Goal: Information Seeking & Learning: Learn about a topic

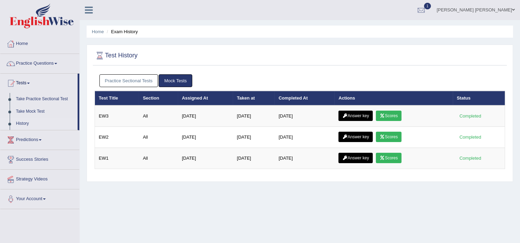
click at [137, 80] on link "Practice Sectional Tests" at bounding box center [128, 80] width 59 height 13
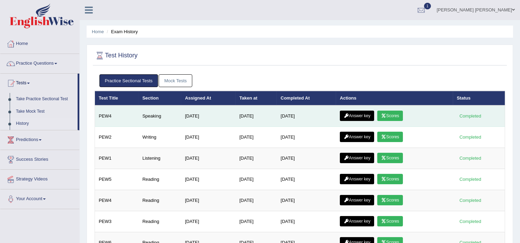
drag, startPoint x: 395, startPoint y: 141, endPoint x: 396, endPoint y: 113, distance: 27.7
click at [396, 113] on link "Scores" at bounding box center [390, 116] width 26 height 10
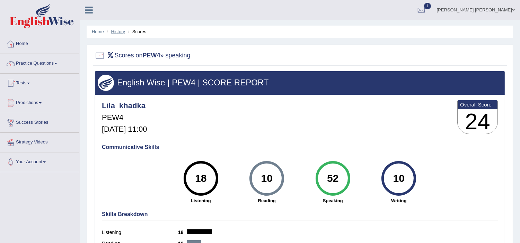
click at [119, 30] on link "History" at bounding box center [118, 31] width 14 height 5
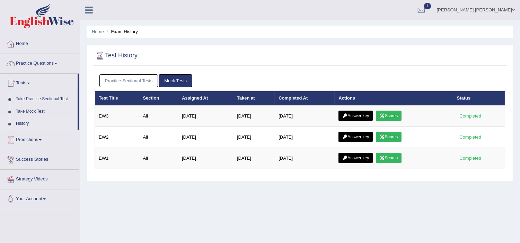
click at [150, 82] on link "Practice Sectional Tests" at bounding box center [128, 80] width 59 height 13
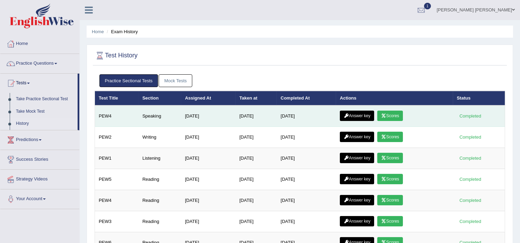
click at [390, 115] on link "Scores" at bounding box center [390, 116] width 26 height 10
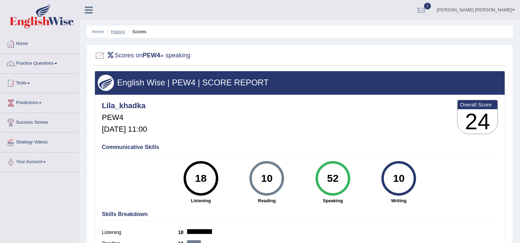
click at [117, 33] on link "History" at bounding box center [118, 31] width 14 height 5
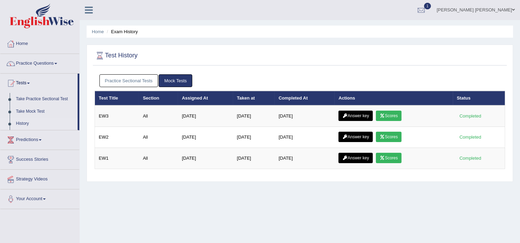
click at [130, 81] on link "Practice Sectional Tests" at bounding box center [128, 80] width 59 height 13
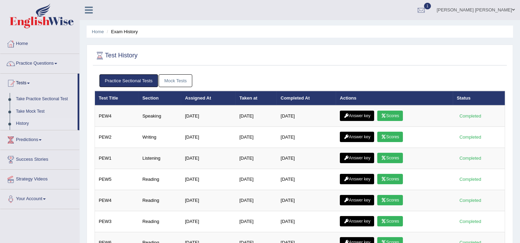
click at [181, 79] on link "Mock Tests" at bounding box center [176, 80] width 34 height 13
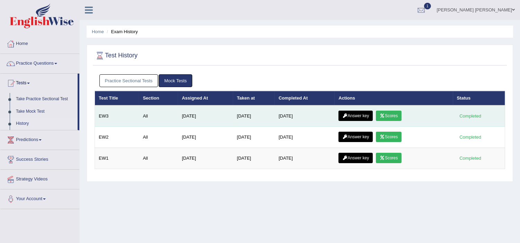
click at [386, 113] on link "Scores" at bounding box center [389, 116] width 26 height 10
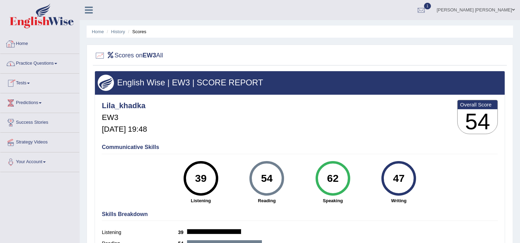
click at [20, 44] on link "Home" at bounding box center [39, 42] width 79 height 17
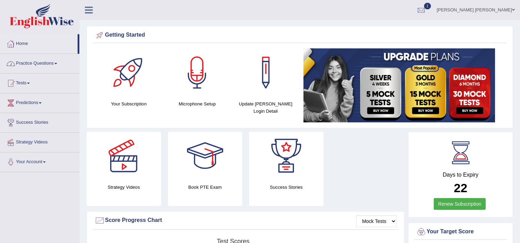
click at [34, 66] on link "Practice Questions" at bounding box center [39, 62] width 79 height 17
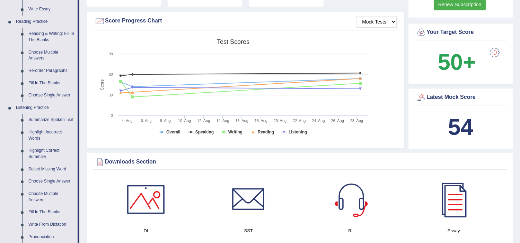
scroll to position [178, 0]
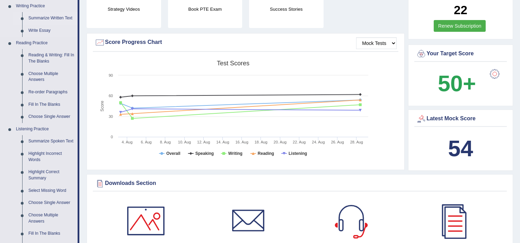
click at [40, 16] on link "Summarize Written Text" at bounding box center [51, 18] width 52 height 12
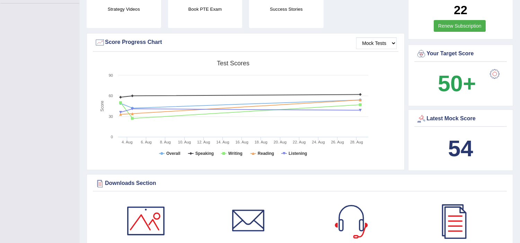
scroll to position [79, 0]
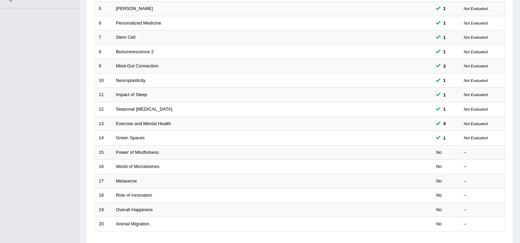
scroll to position [165, 0]
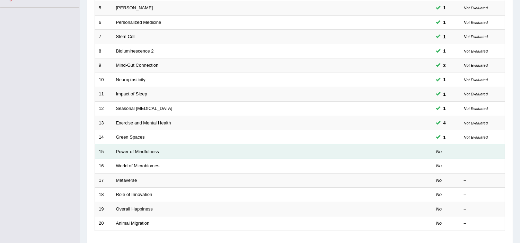
click at [125, 147] on td "Power of Mindfulness" at bounding box center [246, 152] width 268 height 15
click at [123, 150] on link "Power of Mindfulness" at bounding box center [137, 151] width 43 height 5
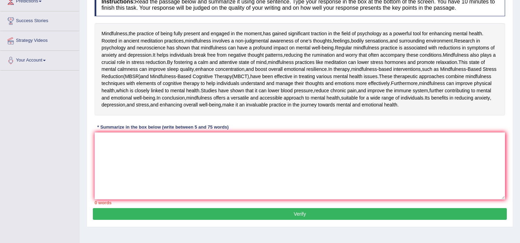
scroll to position [106, 0]
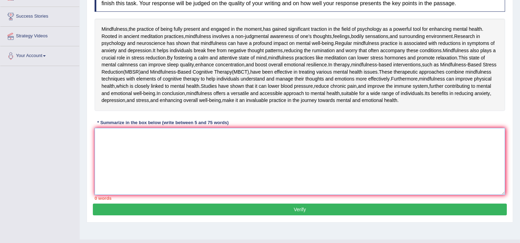
click at [161, 195] on textarea at bounding box center [299, 161] width 410 height 67
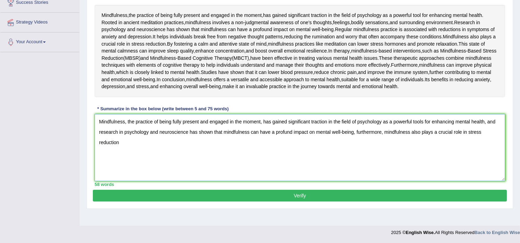
scroll to position [153, 0]
type textarea "Mindfulness, the practice of being fully present and engaged in the moment, has…"
click at [314, 202] on button "Verify" at bounding box center [300, 196] width 414 height 12
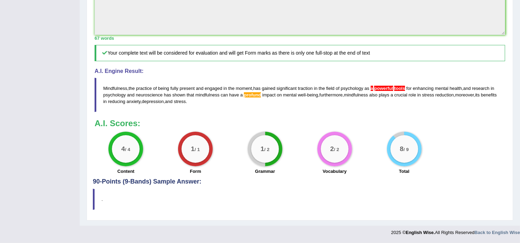
scroll to position [276, 0]
click at [373, 91] on span "a" at bounding box center [371, 88] width 2 height 5
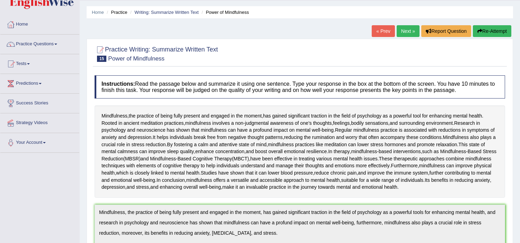
scroll to position [0, 0]
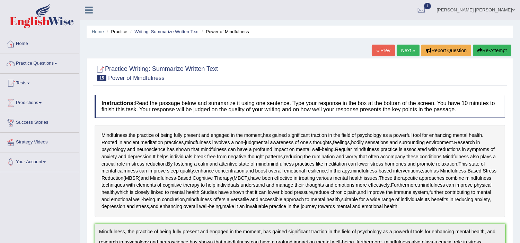
click at [488, 51] on button "Re-Attempt" at bounding box center [491, 51] width 38 height 12
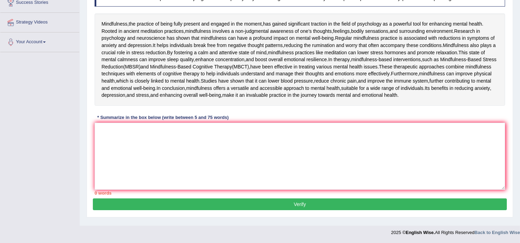
scroll to position [154, 0]
click at [159, 161] on textarea at bounding box center [299, 156] width 410 height 67
click at [19, 114] on div "Toggle navigation Home Practice Questions Speaking Practice Read Aloud Repeat S…" at bounding box center [260, 60] width 520 height 360
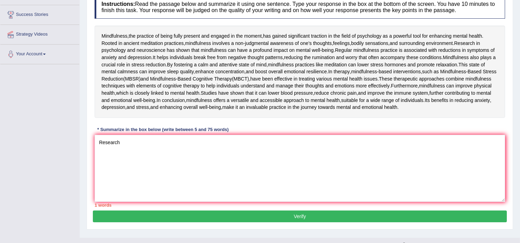
scroll to position [108, 0]
click at [126, 195] on textarea "Research" at bounding box center [299, 168] width 410 height 67
type textarea "R"
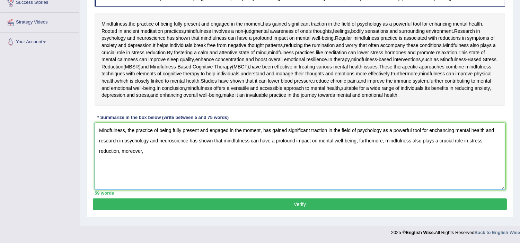
scroll to position [167, 0]
type textarea "Mindfulness, the practice of being fully present and engaged in the moment, has…"
click at [274, 208] on button "Verify" at bounding box center [300, 205] width 414 height 12
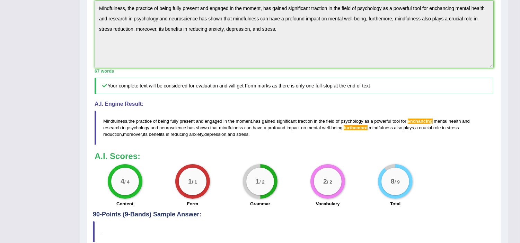
scroll to position [188, 0]
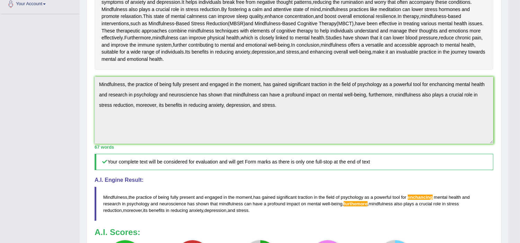
scroll to position [157, 0]
click at [58, 65] on div "Toggle navigation Home Practice Questions Speaking Practice Read Aloud Repeat S…" at bounding box center [254, 96] width 508 height 507
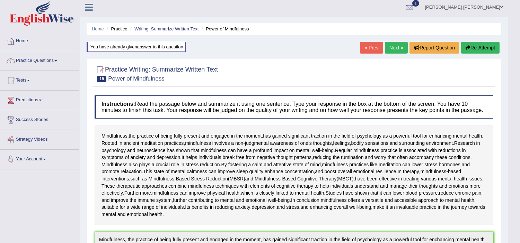
scroll to position [0, 0]
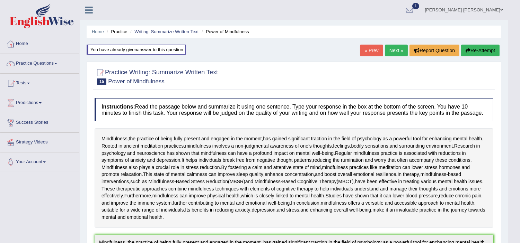
click at [477, 50] on button "Re-Attempt" at bounding box center [480, 51] width 38 height 12
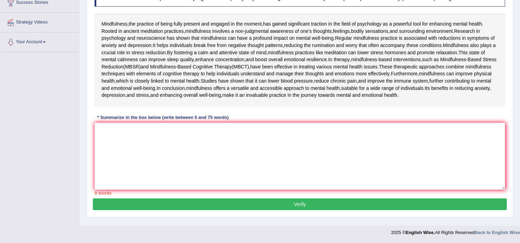
scroll to position [105, 0]
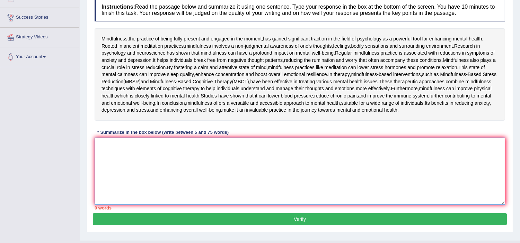
click at [116, 205] on textarea at bounding box center [299, 171] width 410 height 67
type textarea "<"
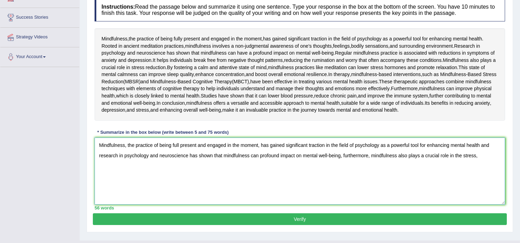
click at [463, 205] on textarea "Mindfulness, the practice of being full present and engaged in the moment, has …" at bounding box center [299, 171] width 410 height 67
click at [477, 205] on textarea "Mindfulness, the practice of being full present and engaged in the moment, has …" at bounding box center [299, 171] width 410 height 67
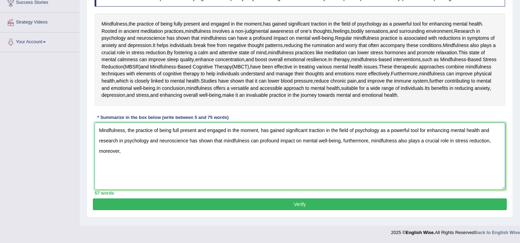
scroll to position [144, 0]
type textarea "Mindfulness, the practice of being full present and engaged in the moment, has …"
click at [319, 210] on button "Verify" at bounding box center [300, 205] width 414 height 12
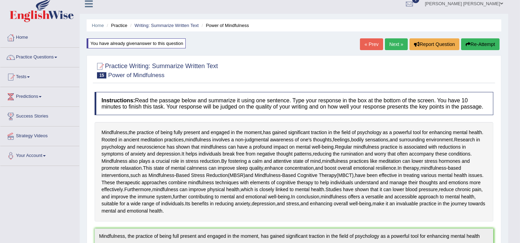
scroll to position [0, 0]
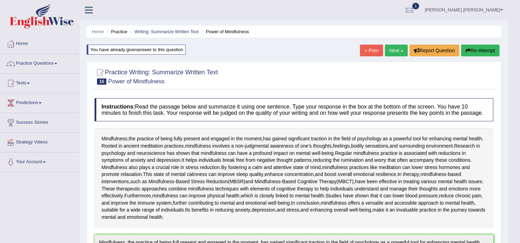
click at [396, 46] on link "Next »" at bounding box center [396, 51] width 23 height 12
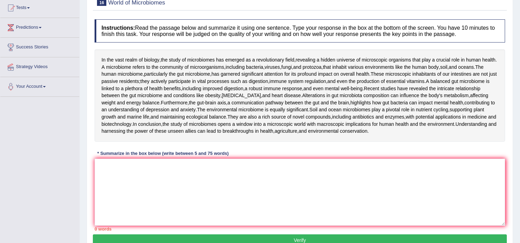
scroll to position [77, 0]
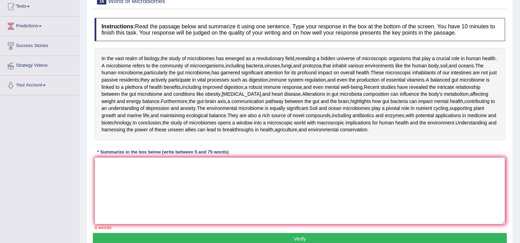
click at [150, 213] on textarea at bounding box center [299, 190] width 410 height 67
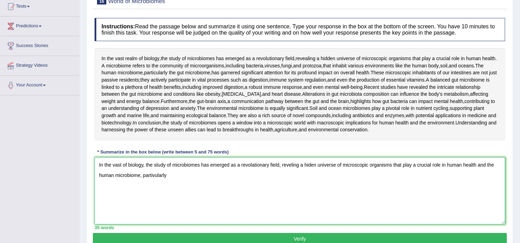
click at [156, 218] on textarea "In the vast of biology, the study of microbiomes has emerged as a revolationary…" at bounding box center [299, 190] width 410 height 67
click at [175, 219] on textarea "In the vast of biology, the study of microbiomes has emerged as a revolationary…" at bounding box center [299, 190] width 410 height 67
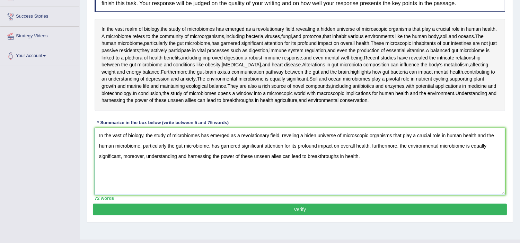
scroll to position [151, 0]
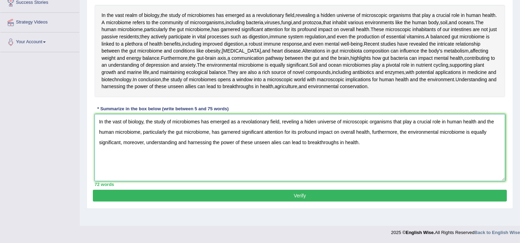
type textarea "In the vast of biology, the study of microbiomes has emerged as a revolationary…"
click at [304, 202] on button "Verify" at bounding box center [300, 196] width 414 height 12
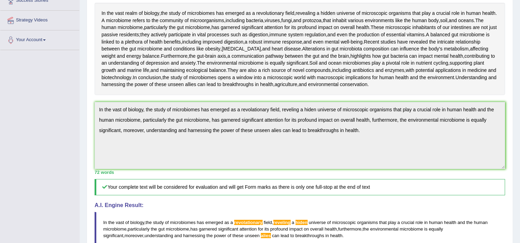
scroll to position [121, 0]
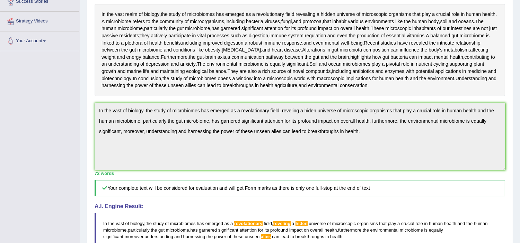
click at [319, 66] on div "In the vast realm of biology , the study of microbiomes has emerged as a revolu…" at bounding box center [299, 50] width 410 height 92
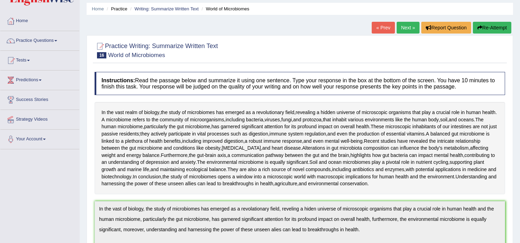
scroll to position [0, 0]
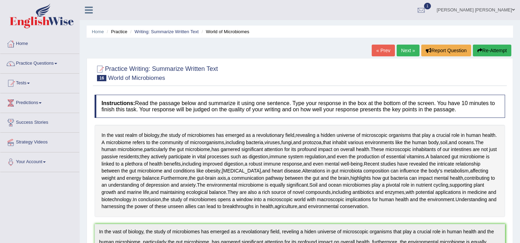
click at [399, 50] on link "Next »" at bounding box center [407, 51] width 23 height 12
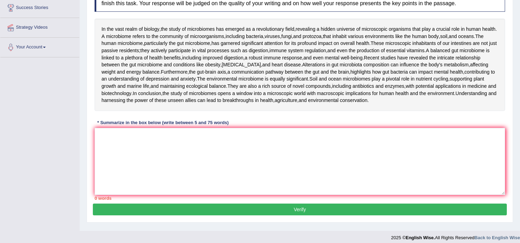
scroll to position [128, 0]
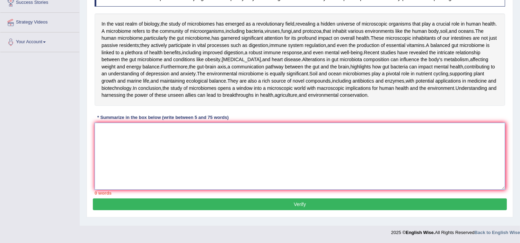
click at [122, 179] on textarea at bounding box center [299, 156] width 410 height 67
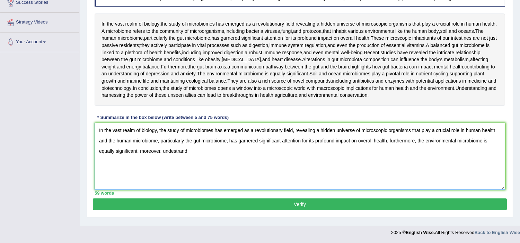
click at [176, 183] on textarea "In the vast realm of biology, the study of microbiomes has emerged as a revolut…" at bounding box center [299, 156] width 410 height 67
click at [189, 189] on textarea "In the vast realm of biology, the study of microbiomes has emerged as a revolut…" at bounding box center [299, 156] width 410 height 67
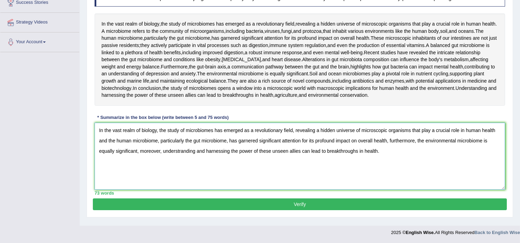
type textarea "In the vast realm of biology, the study of microbiomes has emerged as a revolut…"
click at [273, 210] on button "Verify" at bounding box center [300, 205] width 414 height 12
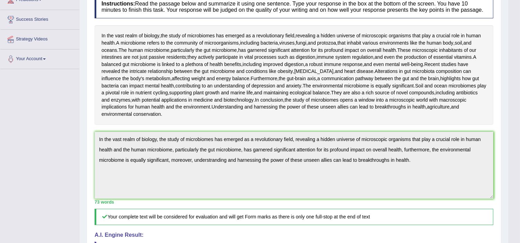
scroll to position [102, 0]
click at [433, 163] on div "Instructions: Read the passage below and summarize it using one sentence. Type …" at bounding box center [294, 167] width 402 height 351
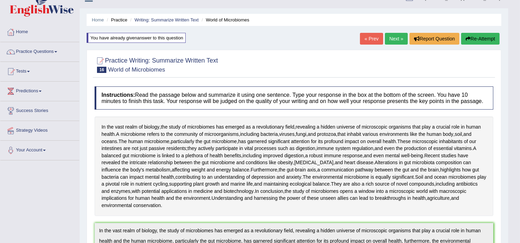
scroll to position [0, 0]
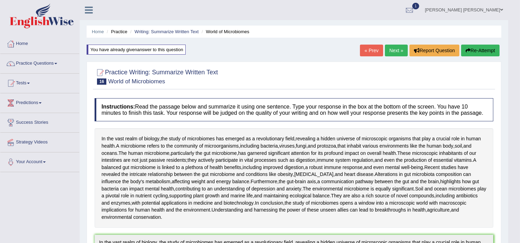
click at [480, 48] on button "Re-Attempt" at bounding box center [480, 51] width 38 height 12
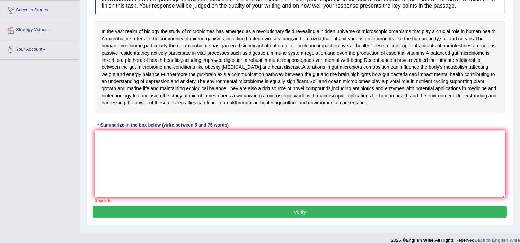
scroll to position [112, 0]
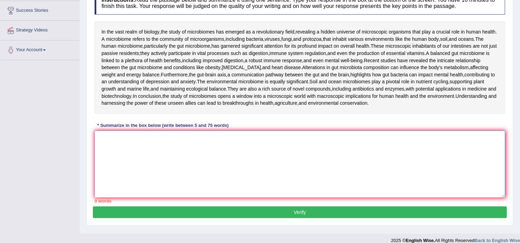
click at [153, 198] on textarea at bounding box center [299, 164] width 410 height 67
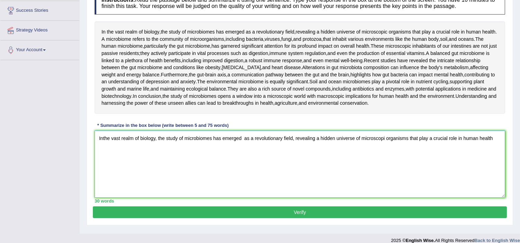
click at [104, 179] on textarea "Inthe vast realm of biology, the study of microbiomes has emerged as a revoluti…" at bounding box center [299, 164] width 410 height 67
click at [103, 179] on textarea "Inthe vast realm of biology, the study of microbiomes has emerged as a revoluti…" at bounding box center [299, 164] width 410 height 67
click at [496, 180] on textarea "In the vast realm of biology, the study of microbiomes has emerged as a revolut…" at bounding box center [299, 164] width 410 height 67
click at [116, 189] on textarea "In the vast realm of biology, the study of microbiomes has emerged as a revolut…" at bounding box center [299, 164] width 410 height 67
click at [146, 198] on textarea "In the vast realm of biology, the study of microbiomes has emerged as a revolut…" at bounding box center [299, 164] width 410 height 67
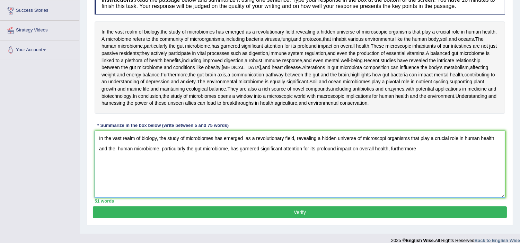
click at [289, 198] on textarea "In the vast realm of biology, the study of microbiomes has emerged as a revolut…" at bounding box center [299, 164] width 410 height 67
click at [417, 190] on textarea "In the vast realm of biology, the study of microbiomes has emerged as a revolut…" at bounding box center [299, 164] width 410 height 67
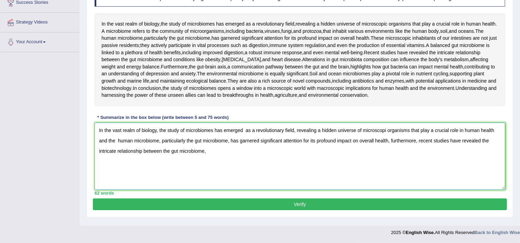
scroll to position [127, 0]
click at [311, 185] on textarea "In the vast realm of biology, the study of microbiomes has emerged as a revolut…" at bounding box center [299, 156] width 410 height 67
type textarea "In the vast realm of biology, the study of microbiomes has emerged as a revolut…"
click at [292, 206] on button "Verify" at bounding box center [300, 205] width 414 height 12
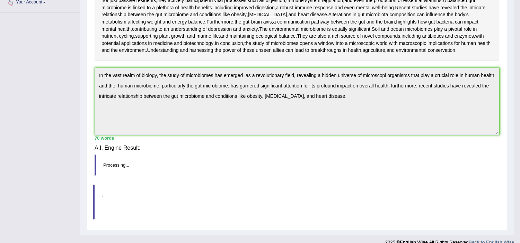
scroll to position [151, 0]
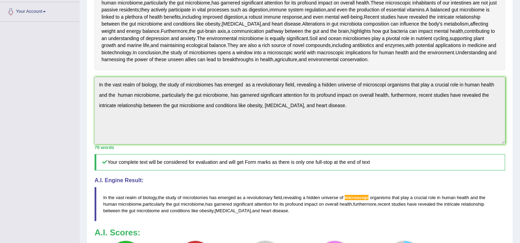
click at [383, 218] on div "Instructions: Read the passage below and summarize it using one sentence. Type …" at bounding box center [300, 116] width 414 height 344
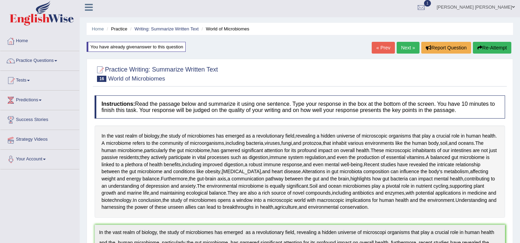
scroll to position [0, 0]
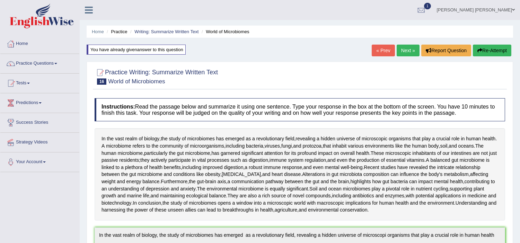
click at [402, 51] on link "Next »" at bounding box center [407, 51] width 23 height 12
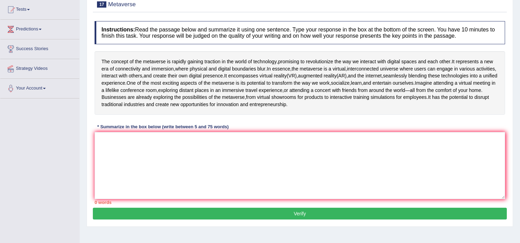
scroll to position [58, 0]
